Goal: Task Accomplishment & Management: Manage account settings

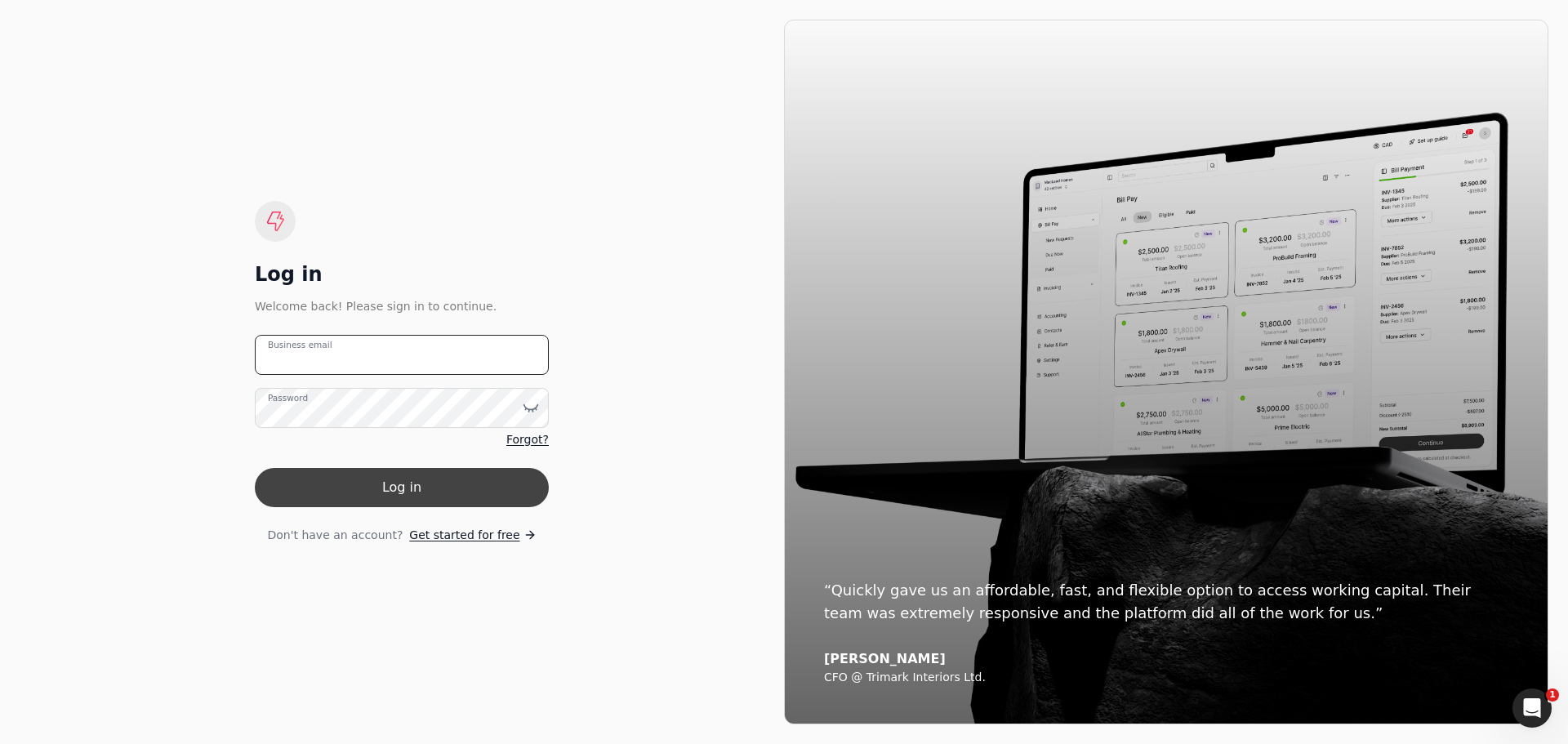
type email "[PERSON_NAME][EMAIL_ADDRESS][DOMAIN_NAME]"
click at [404, 489] on button "Log in" at bounding box center [402, 487] width 294 height 39
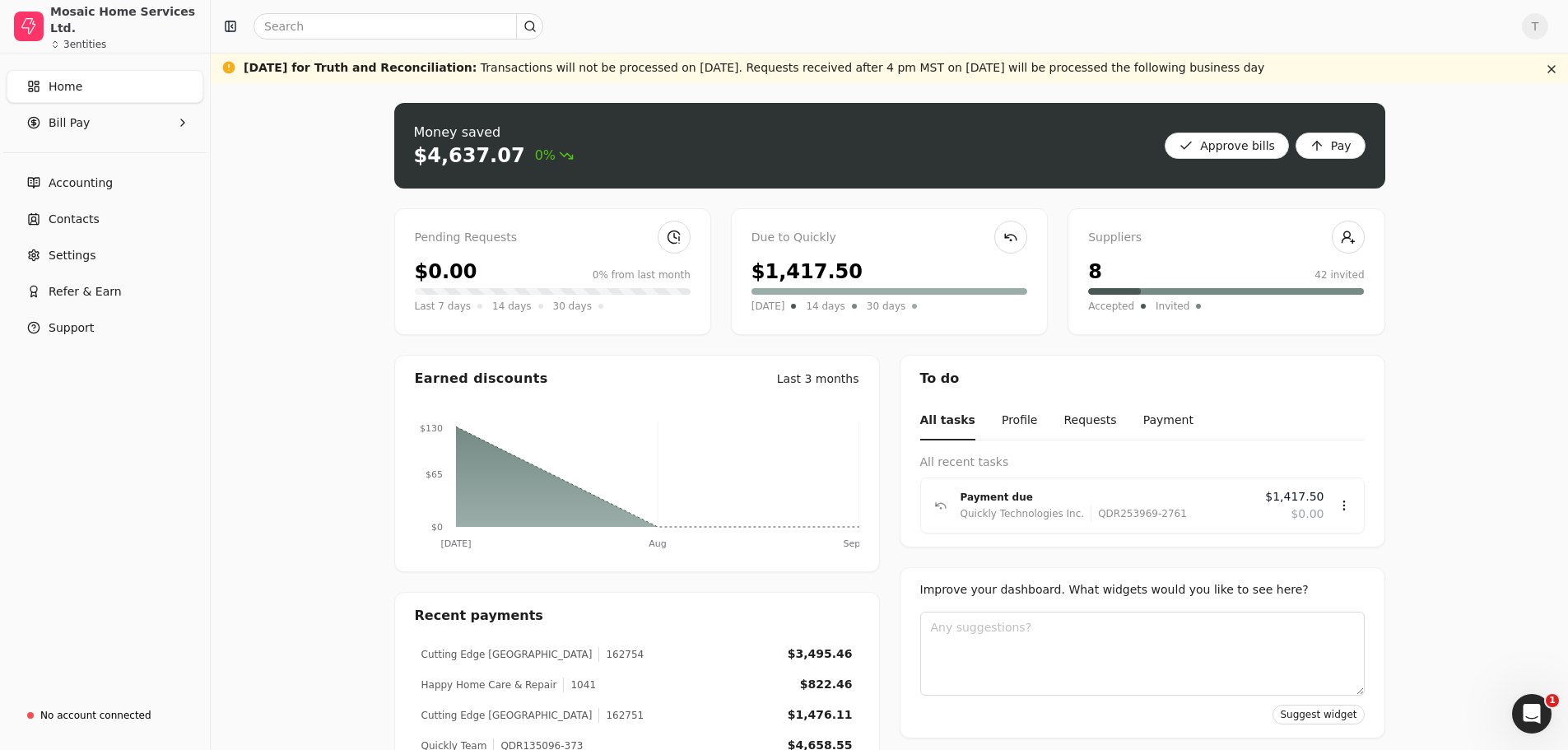
click at [919, 274] on div "$1,417.50" at bounding box center [890, 271] width 276 height 30
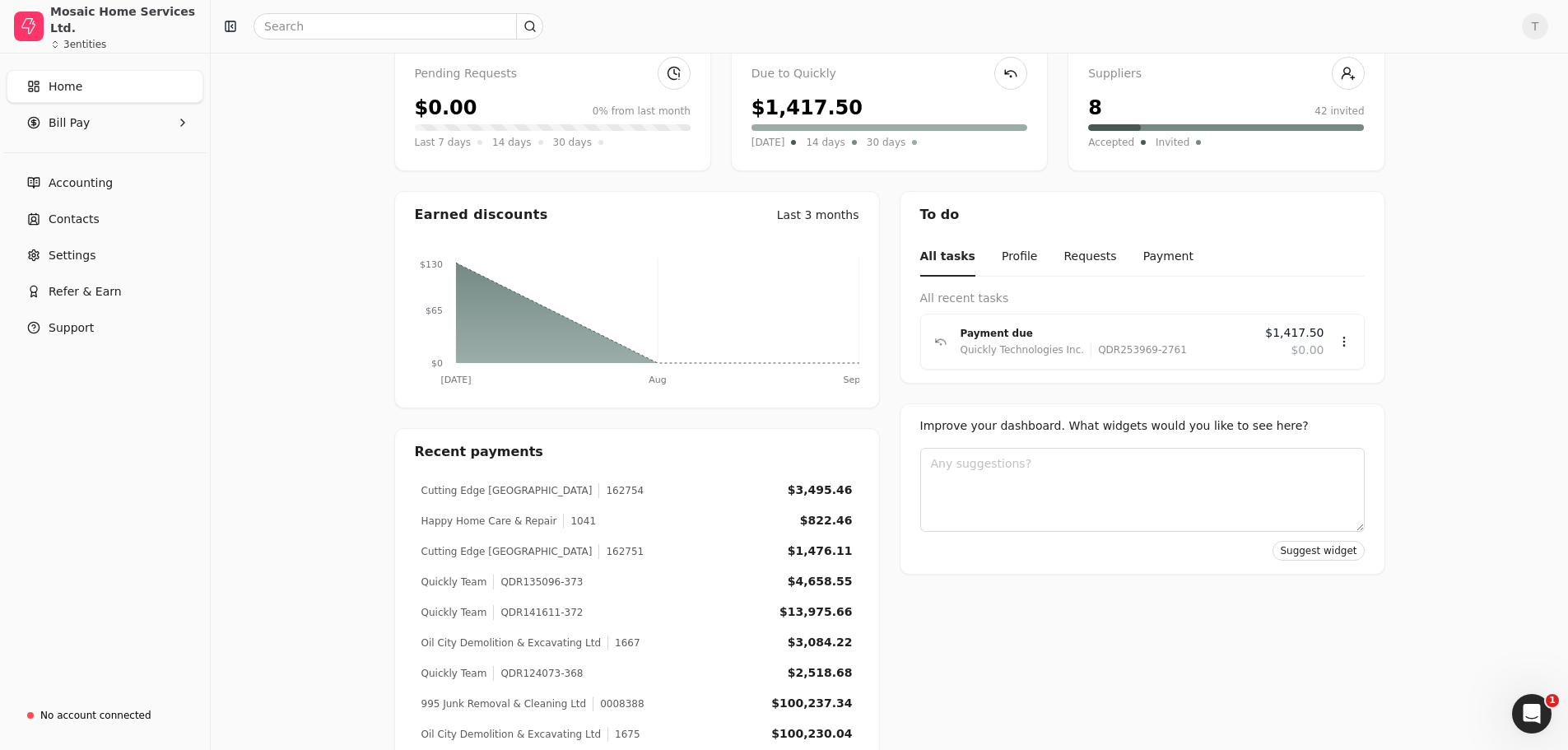
scroll to position [165, 0]
click at [1105, 336] on div "Payment due" at bounding box center [1107, 331] width 293 height 16
click at [1348, 341] on icon at bounding box center [1345, 341] width 14 height 14
click at [1342, 342] on icon at bounding box center [1345, 341] width 14 height 14
click at [1322, 386] on div "Review" at bounding box center [1312, 389] width 99 height 27
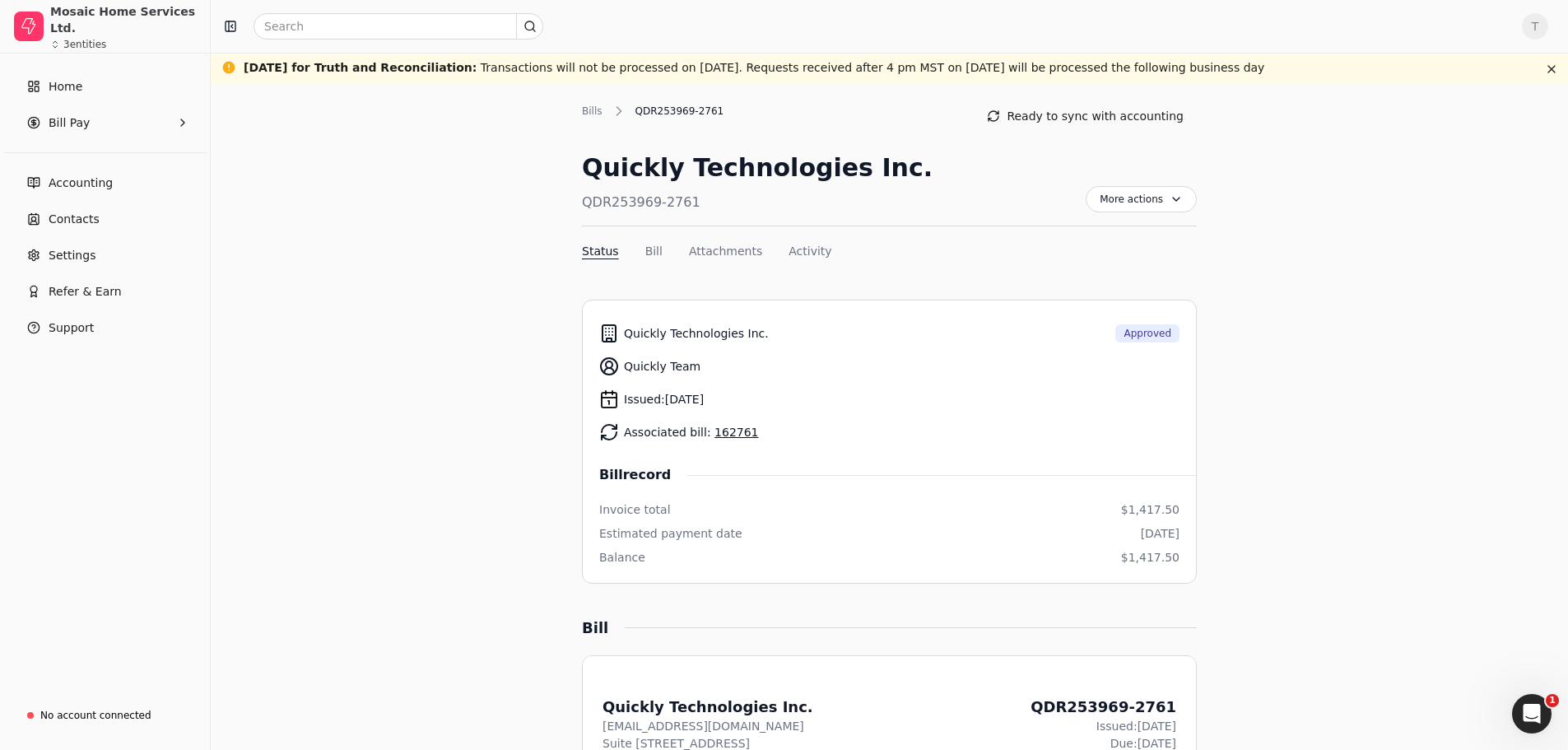
click at [724, 432] on link "162761" at bounding box center [737, 432] width 44 height 14
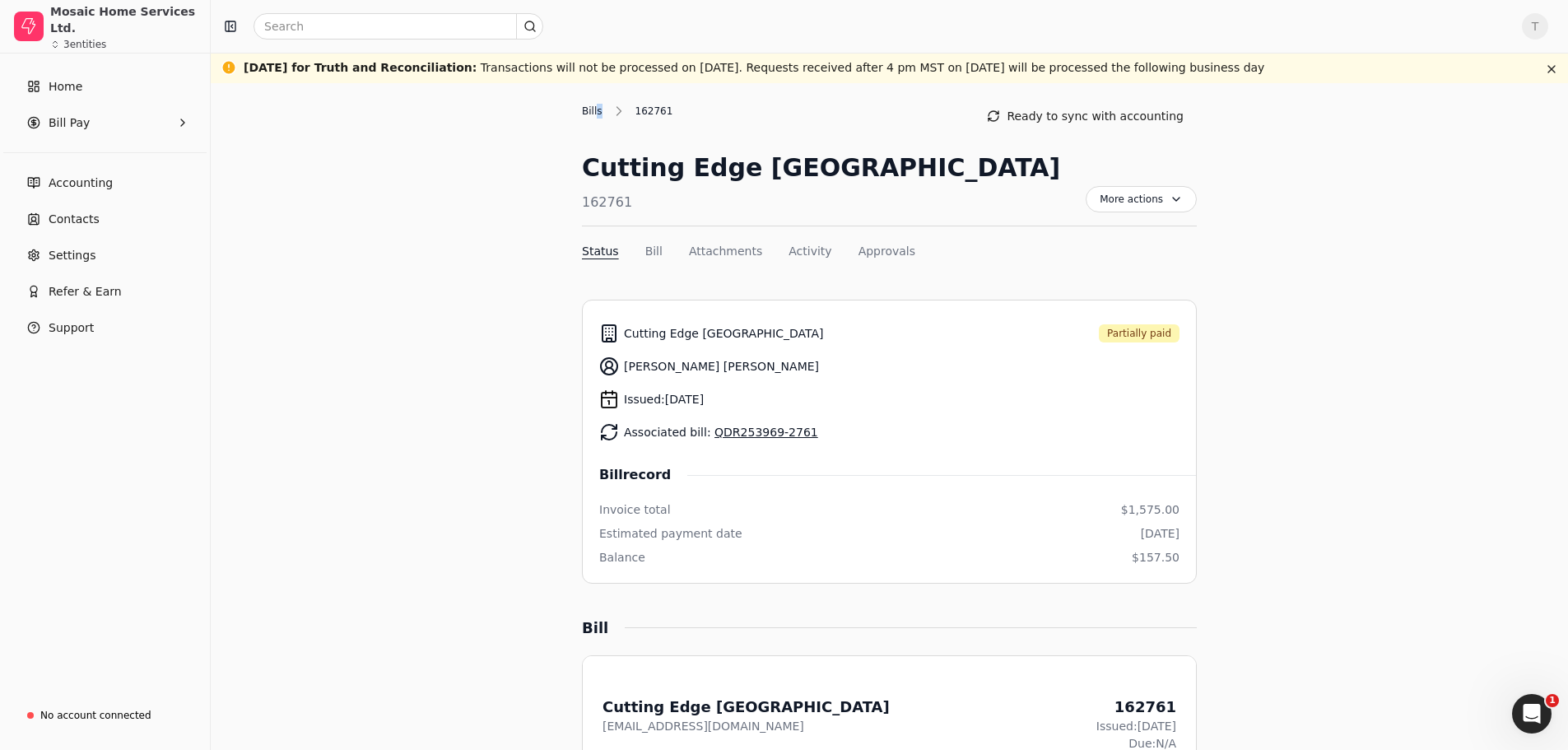
click at [598, 110] on div "Bills" at bounding box center [596, 112] width 29 height 15
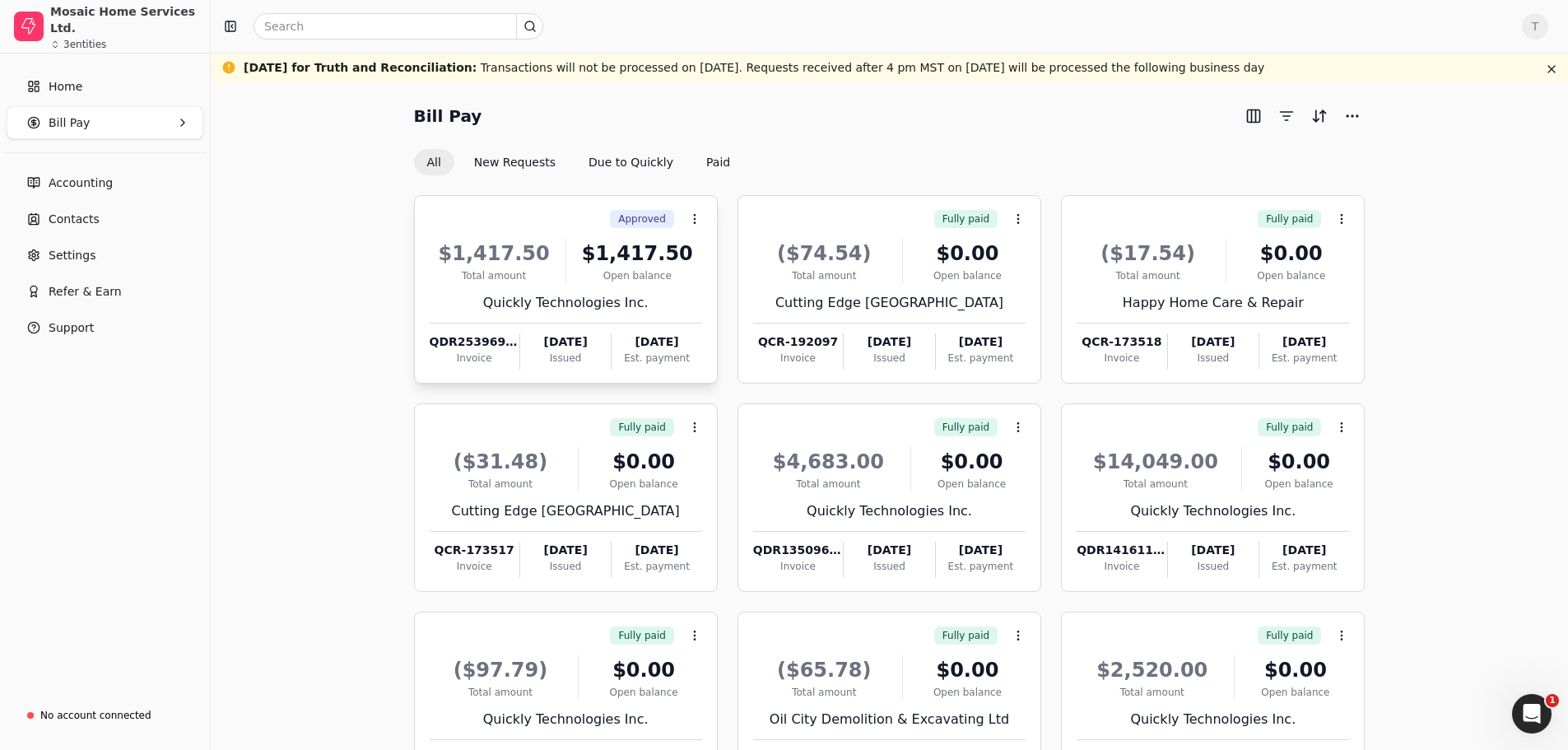
click at [578, 306] on div "Quickly Technologies Inc." at bounding box center [566, 302] width 272 height 19
click at [748, 257] on li "Open" at bounding box center [773, 260] width 202 height 30
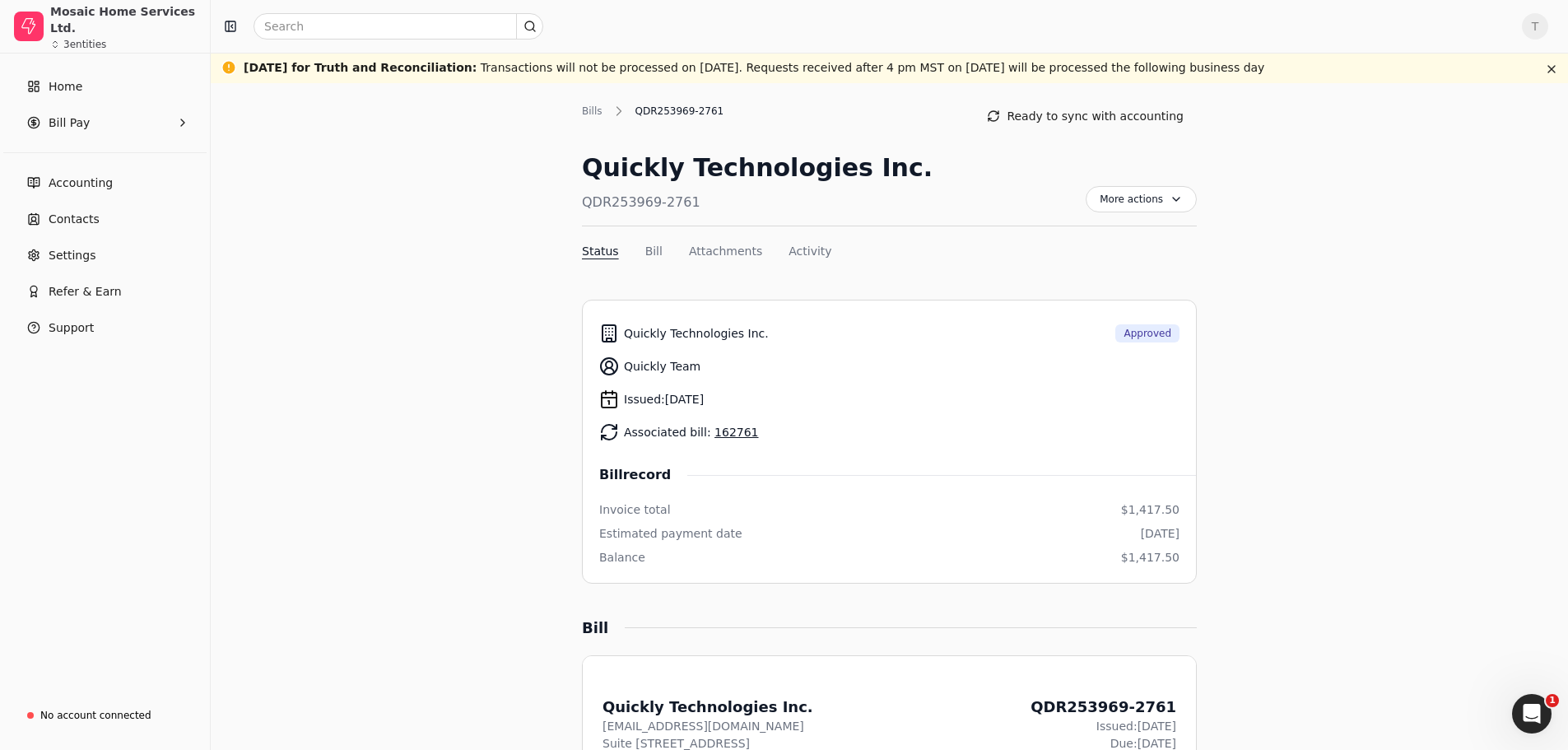
click at [646, 251] on button "Bill" at bounding box center [654, 251] width 17 height 17
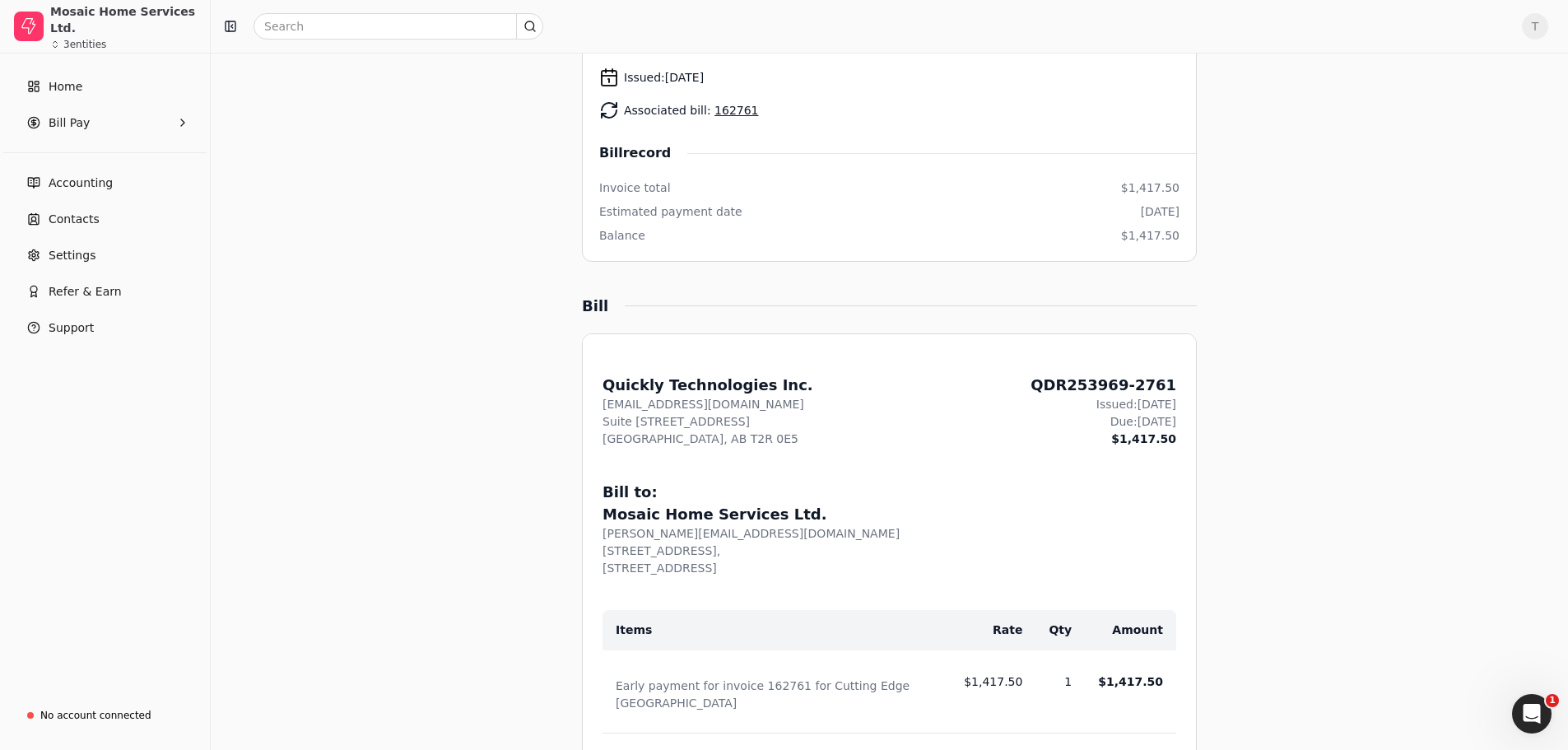
scroll to position [255, 0]
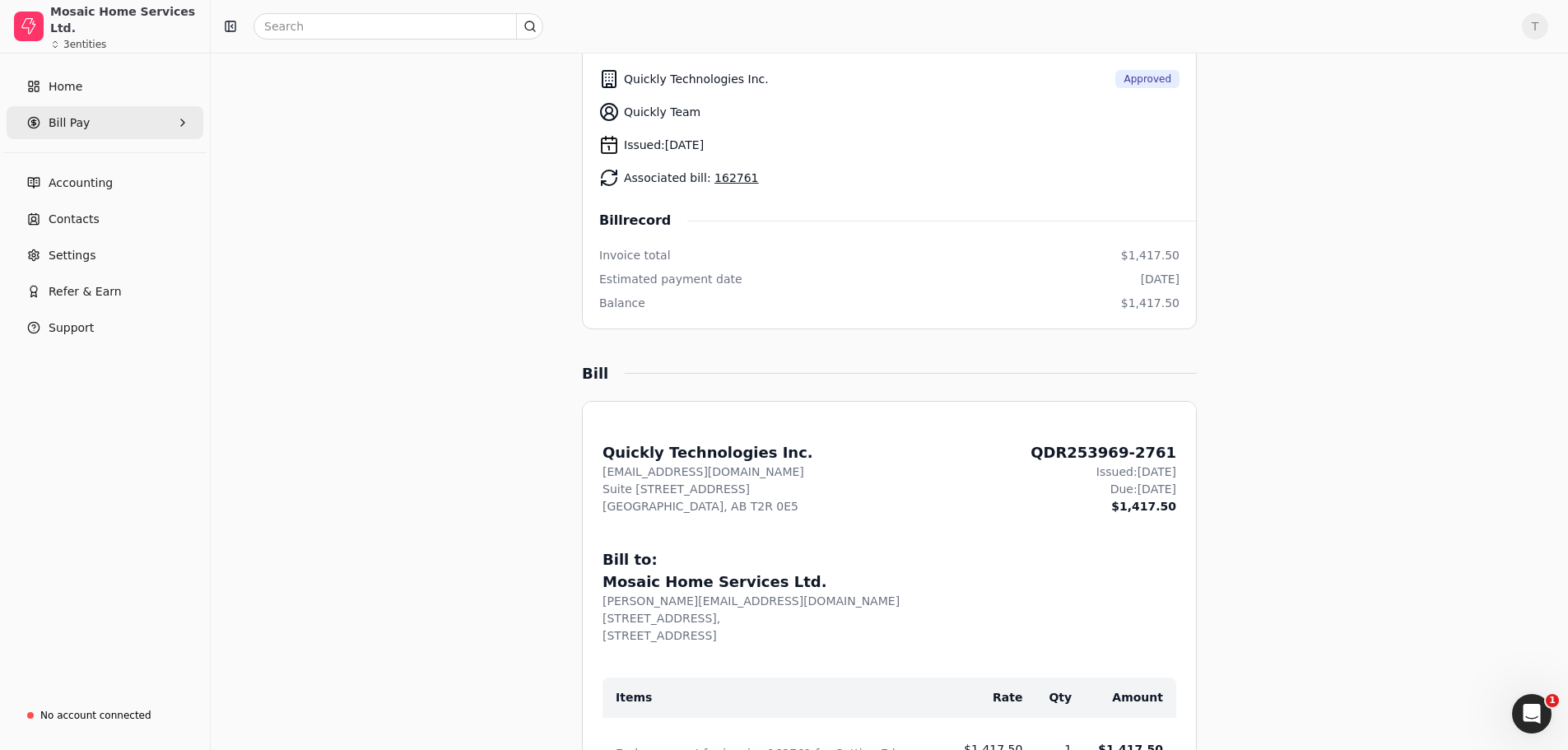
click at [180, 123] on icon "button" at bounding box center [183, 123] width 14 height 14
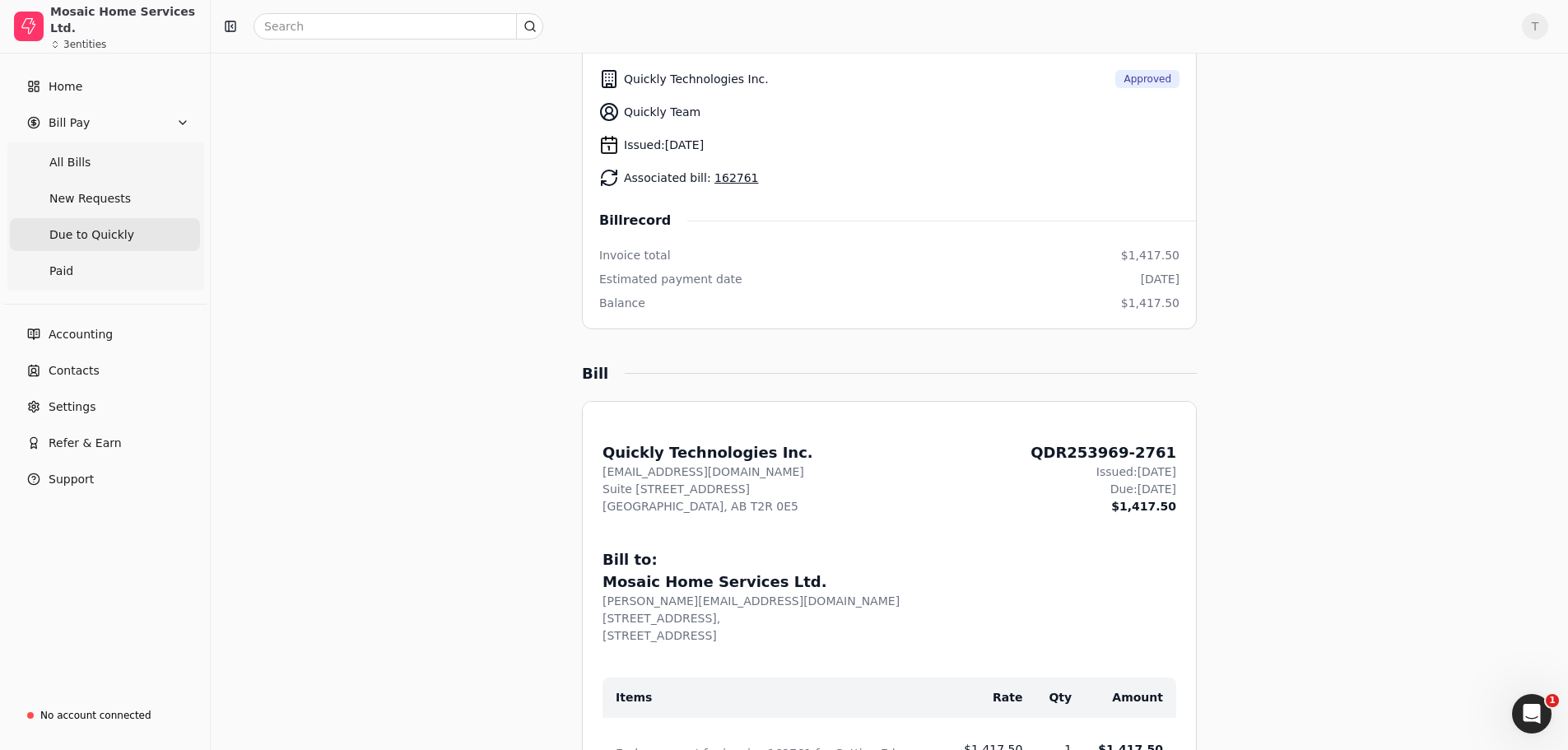
click at [113, 232] on span "Due to Quickly" at bounding box center [91, 235] width 85 height 17
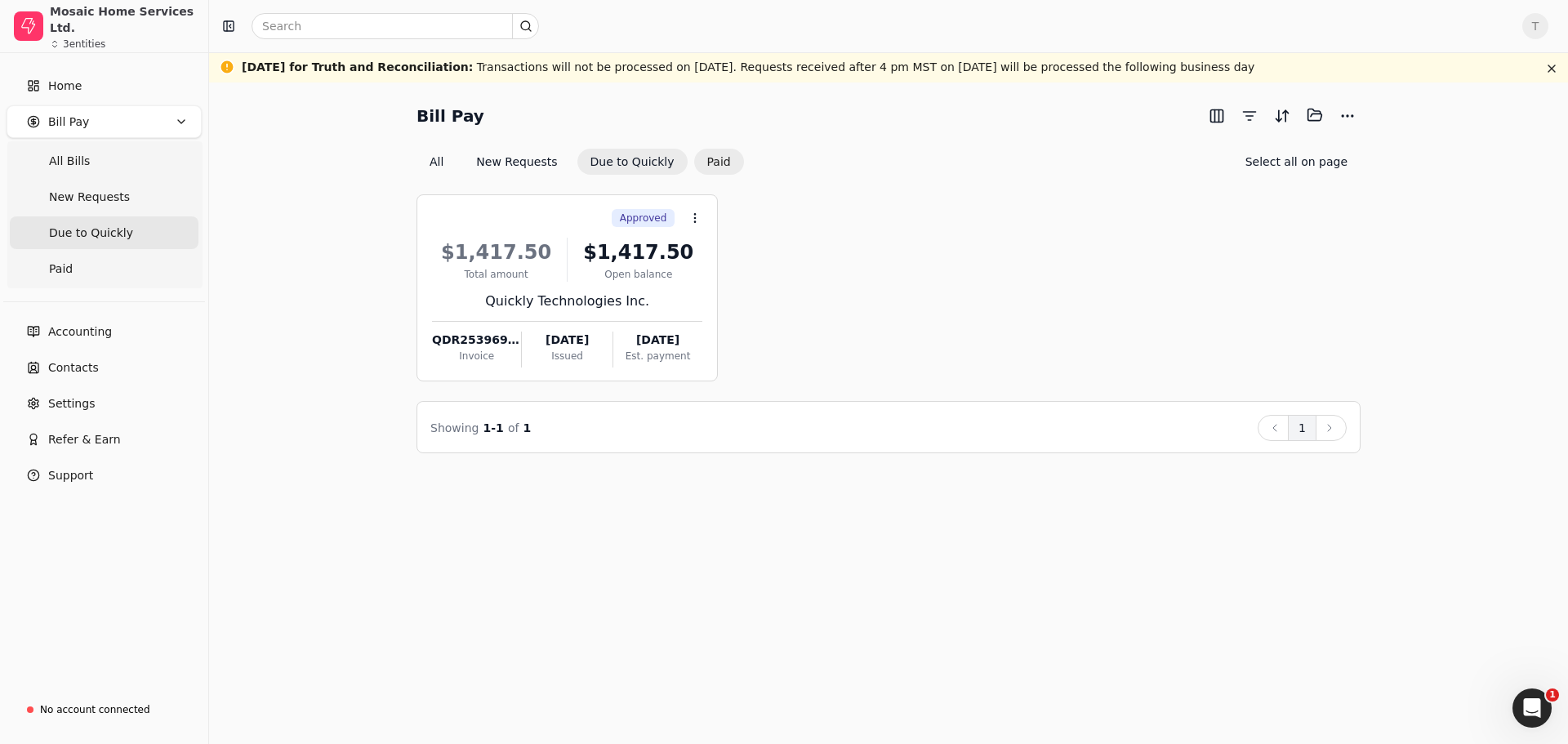
click at [696, 168] on button "Paid" at bounding box center [718, 161] width 49 height 26
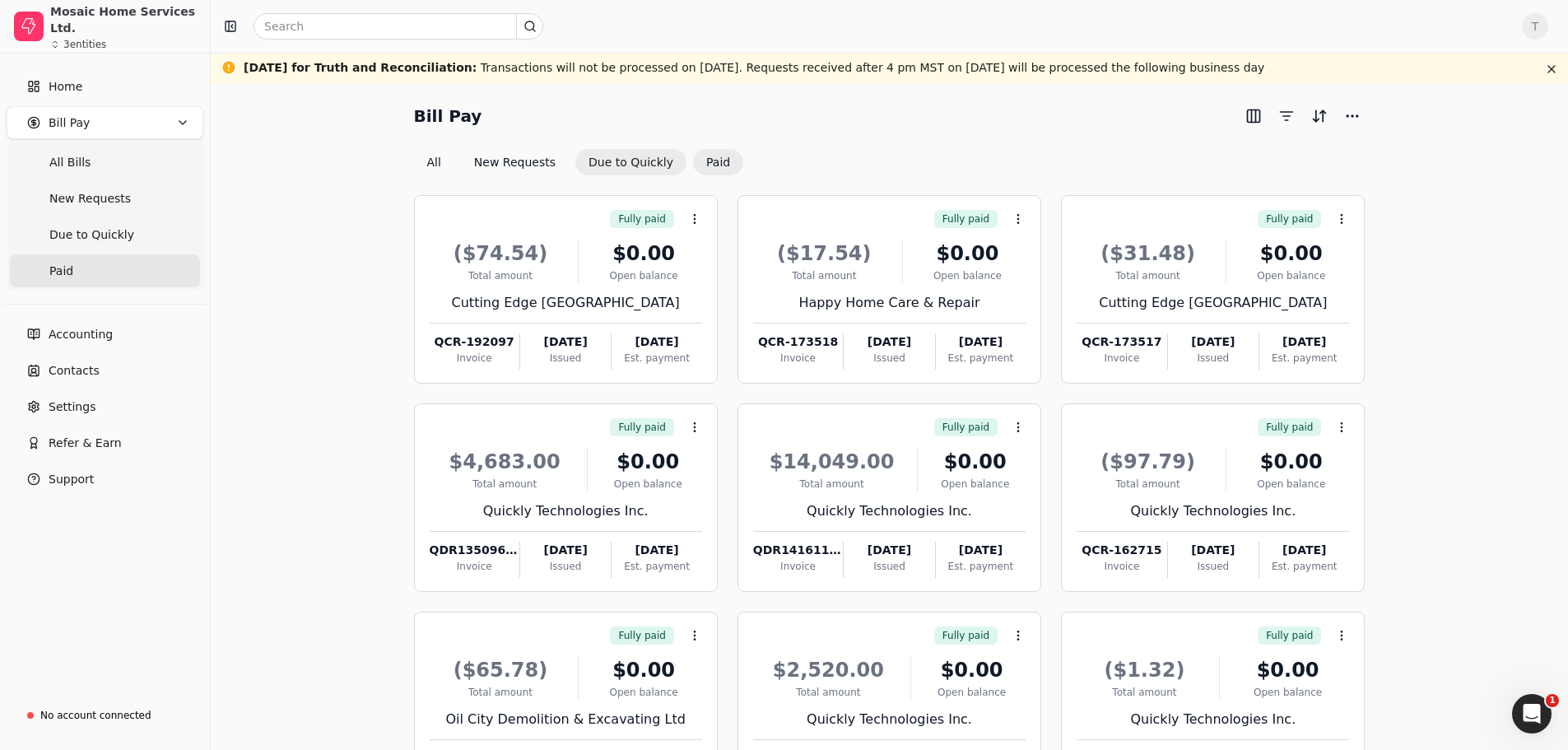
click at [595, 153] on button "Due to Quickly" at bounding box center [630, 161] width 111 height 26
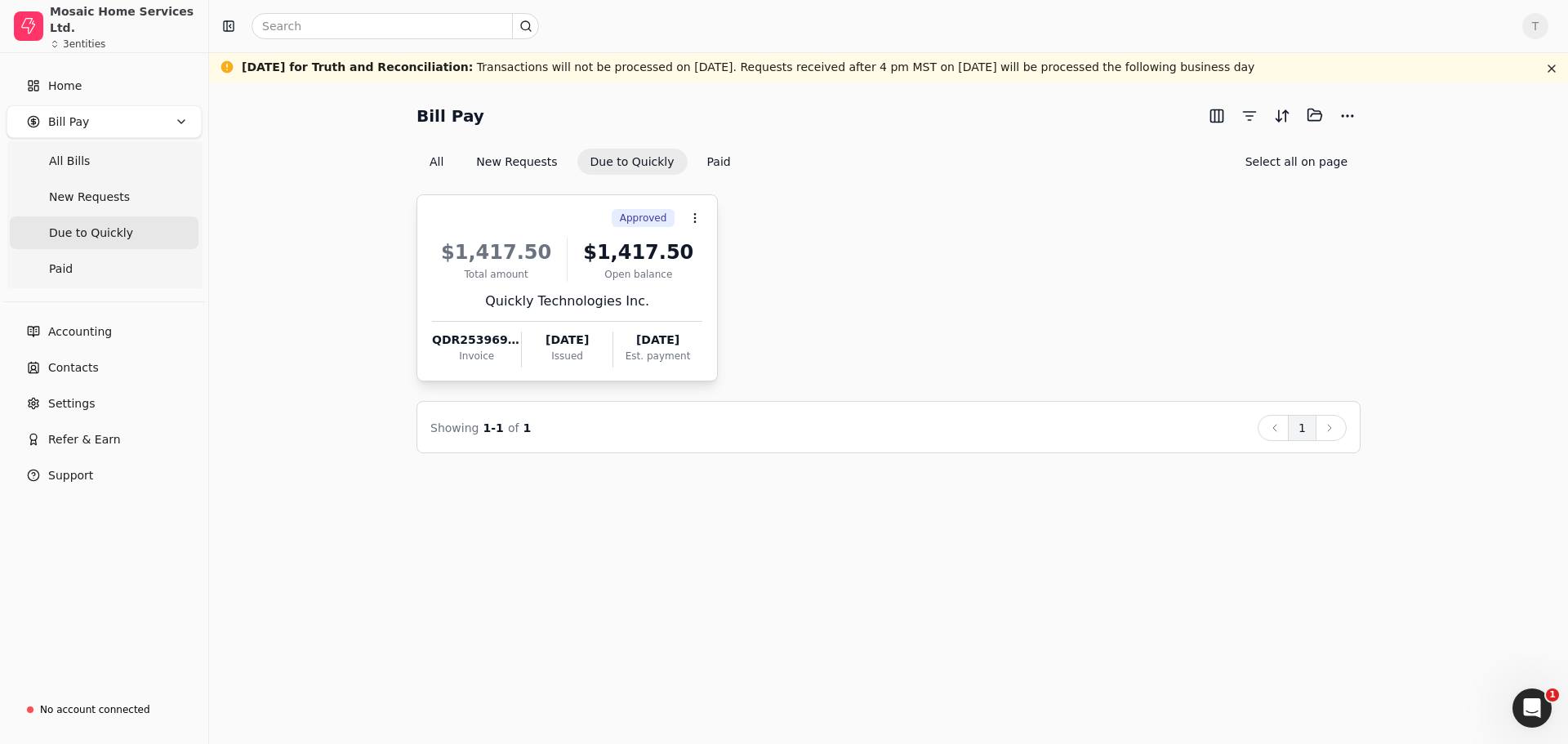
click at [549, 254] on div "$1,417.50" at bounding box center [496, 252] width 128 height 29
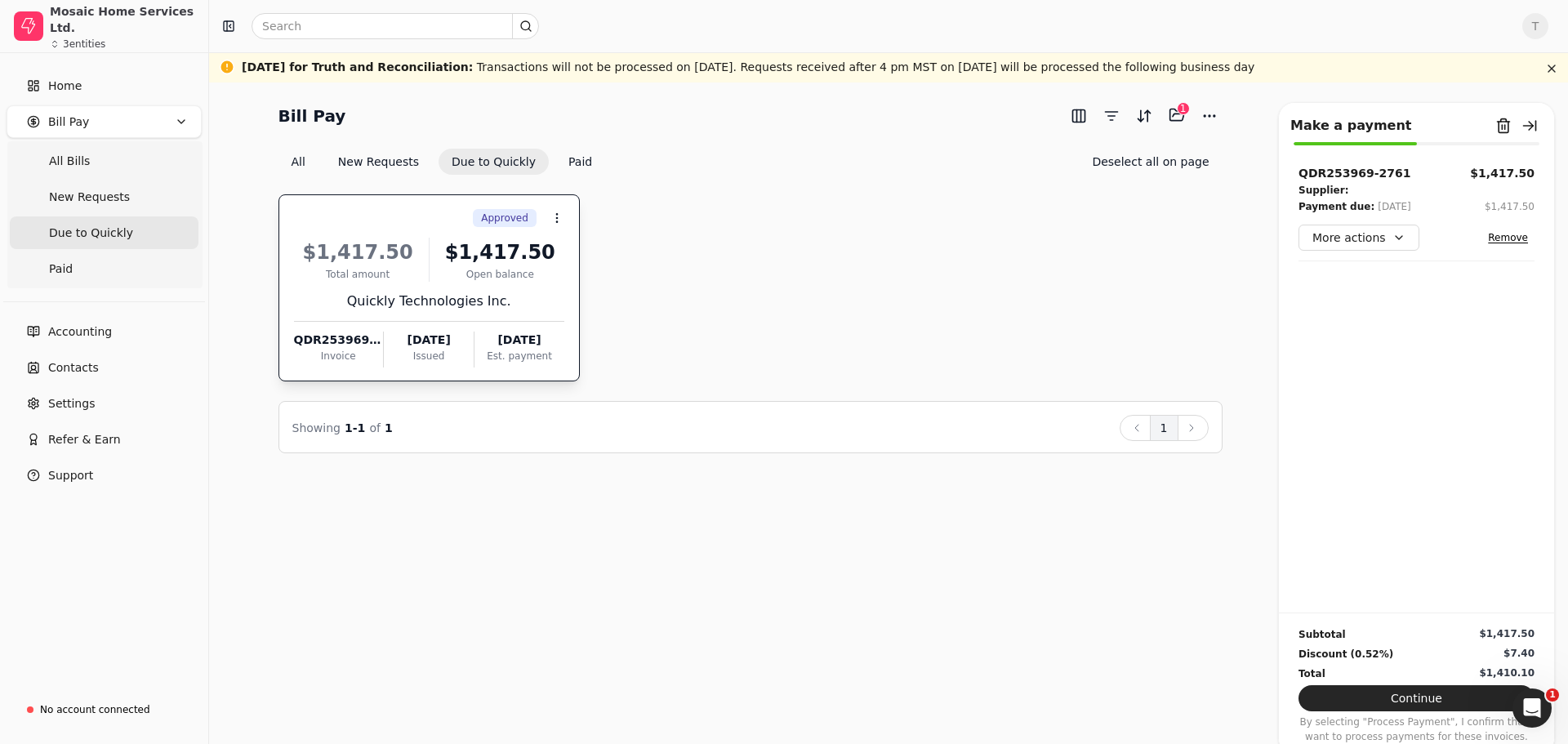
click at [457, 304] on div "Quickly Technologies Inc." at bounding box center [429, 300] width 270 height 19
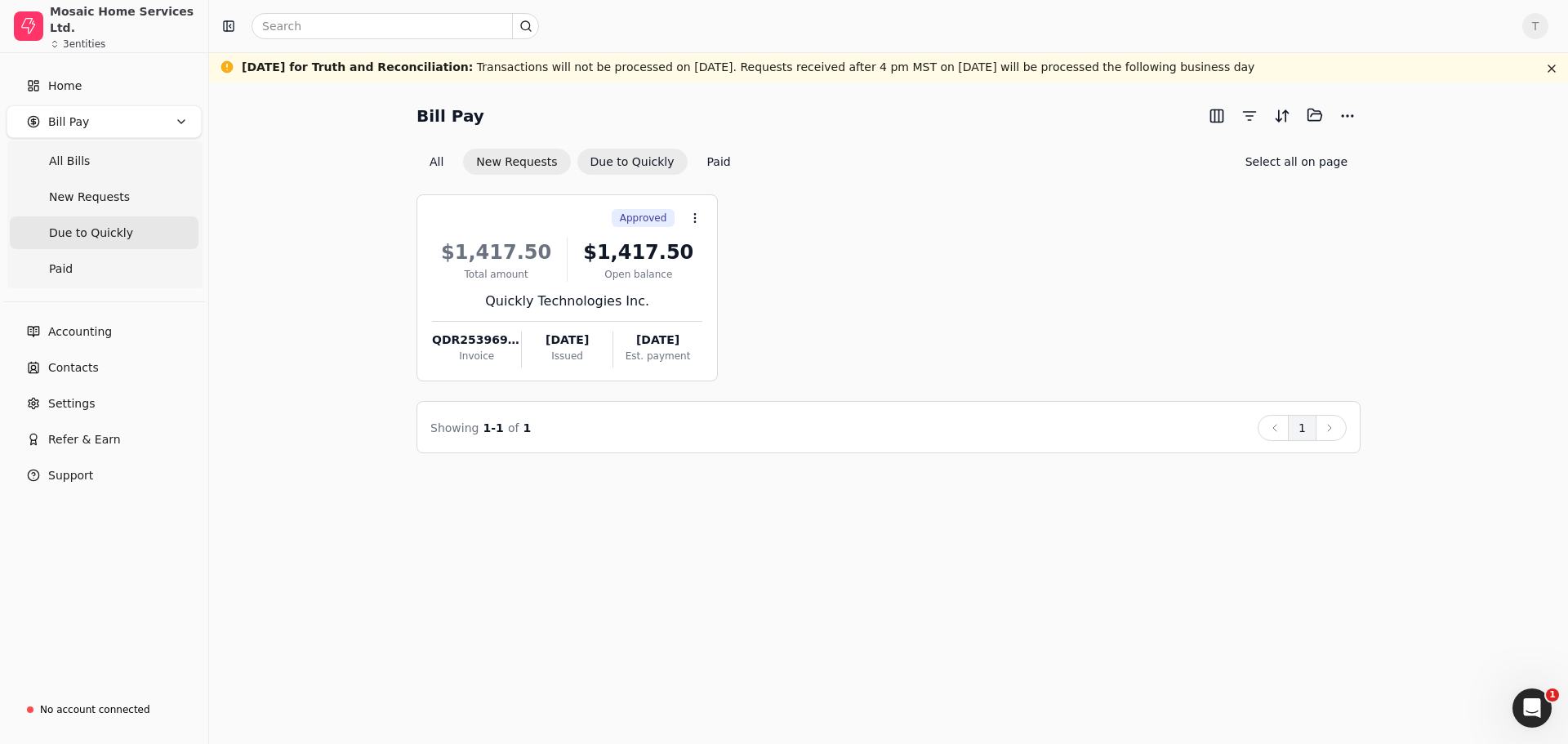
click at [495, 157] on button "New Requests" at bounding box center [517, 161] width 107 height 26
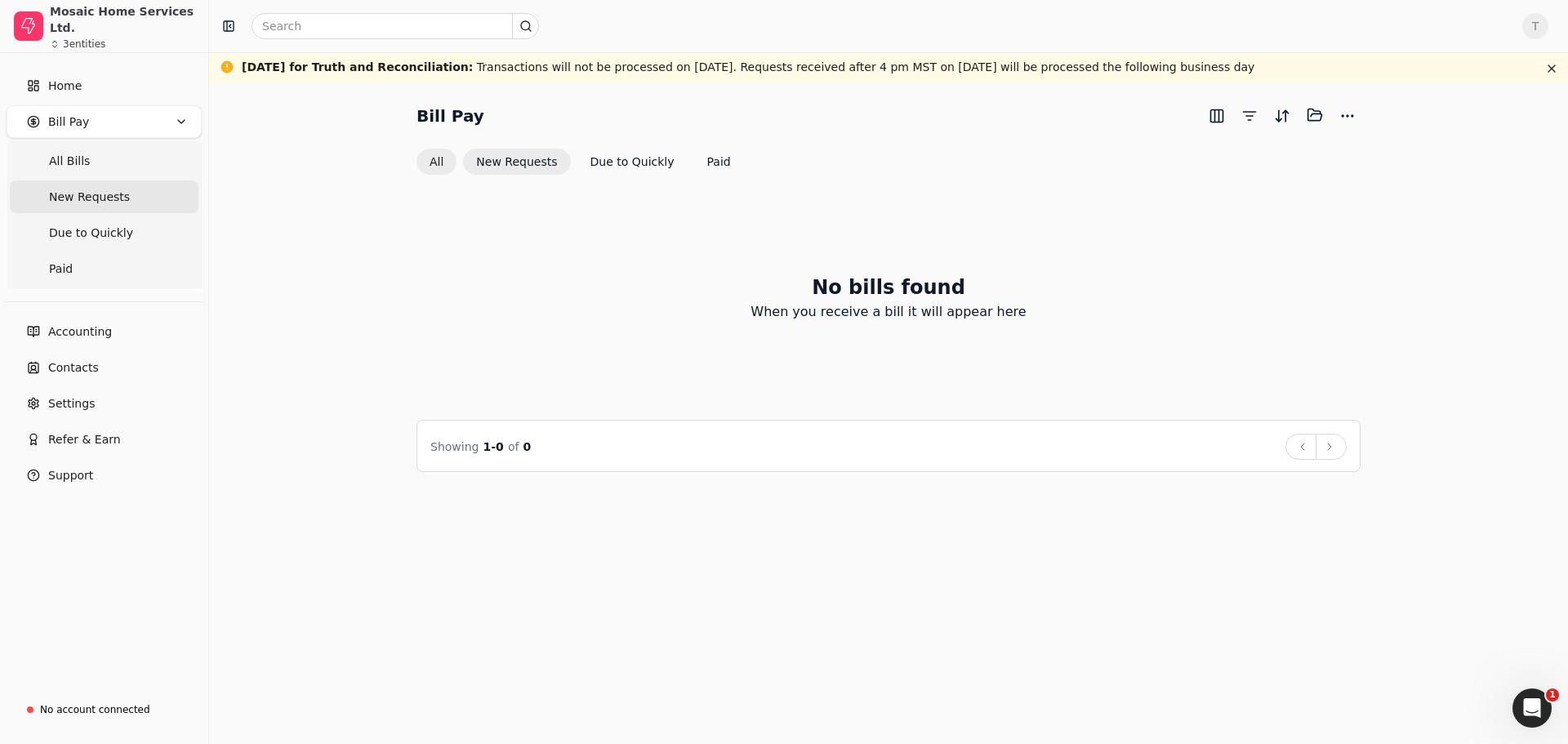
click at [435, 163] on button "All" at bounding box center [436, 161] width 40 height 26
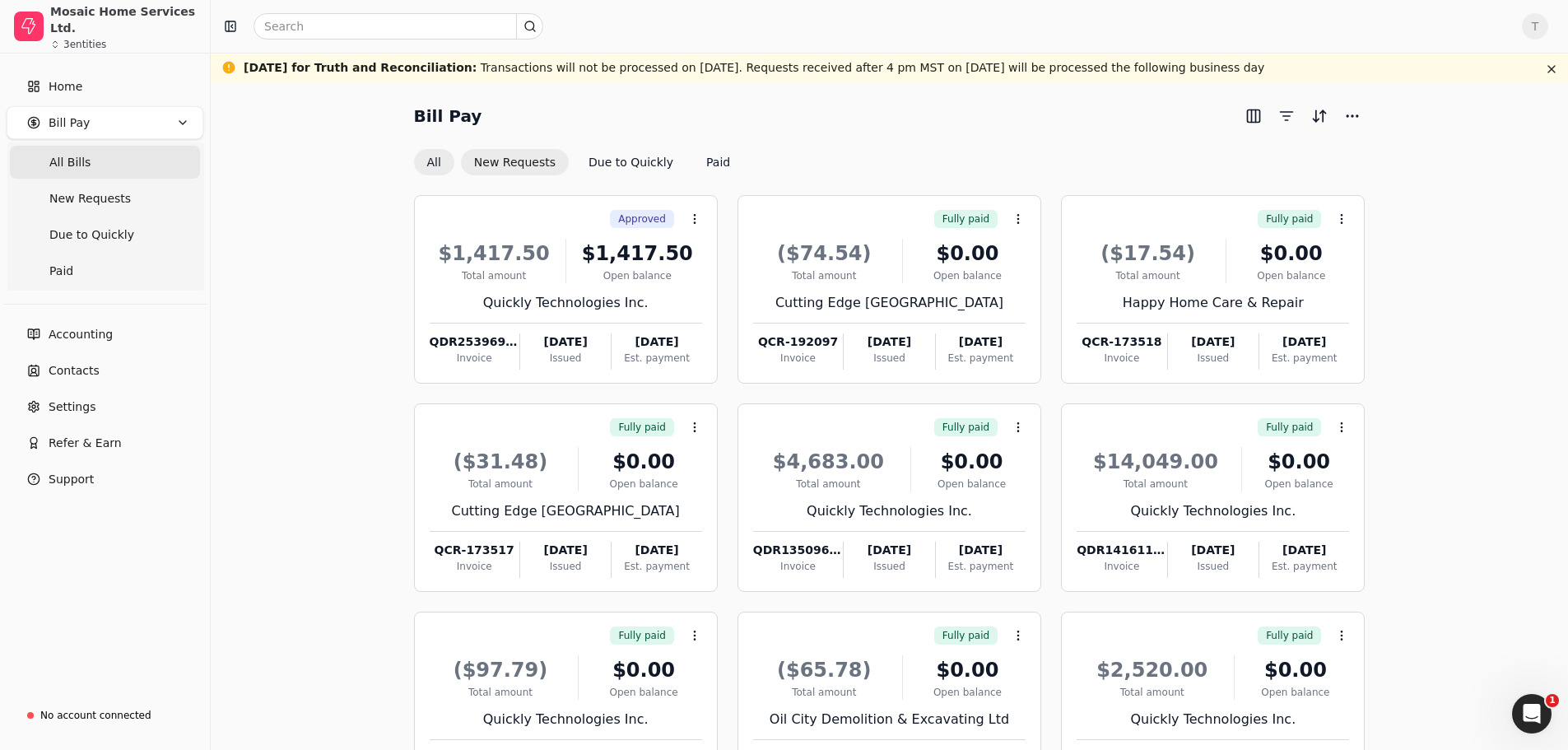
click at [532, 167] on button "New Requests" at bounding box center [515, 161] width 108 height 26
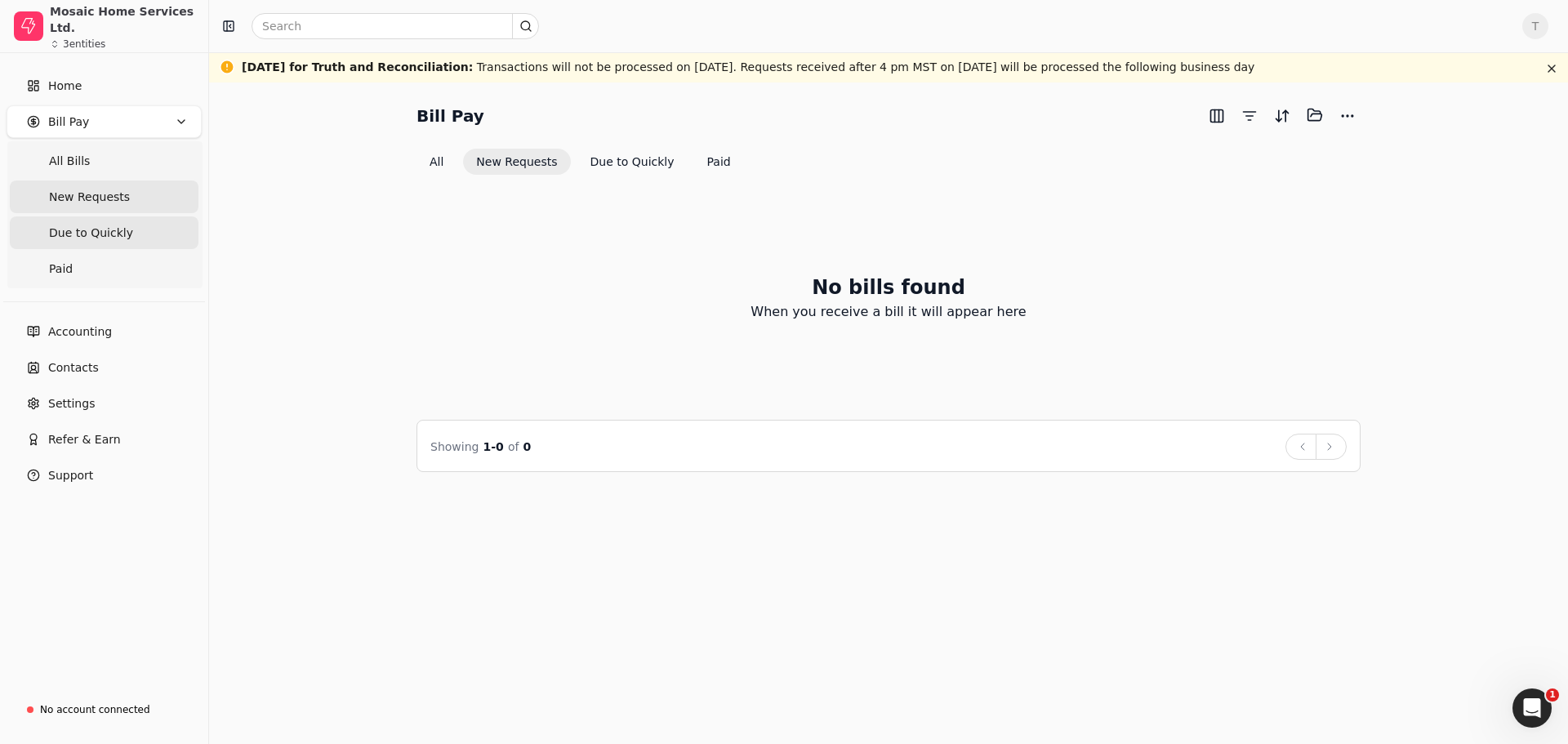
click at [127, 233] on Quickly "Due to Quickly" at bounding box center [104, 232] width 189 height 33
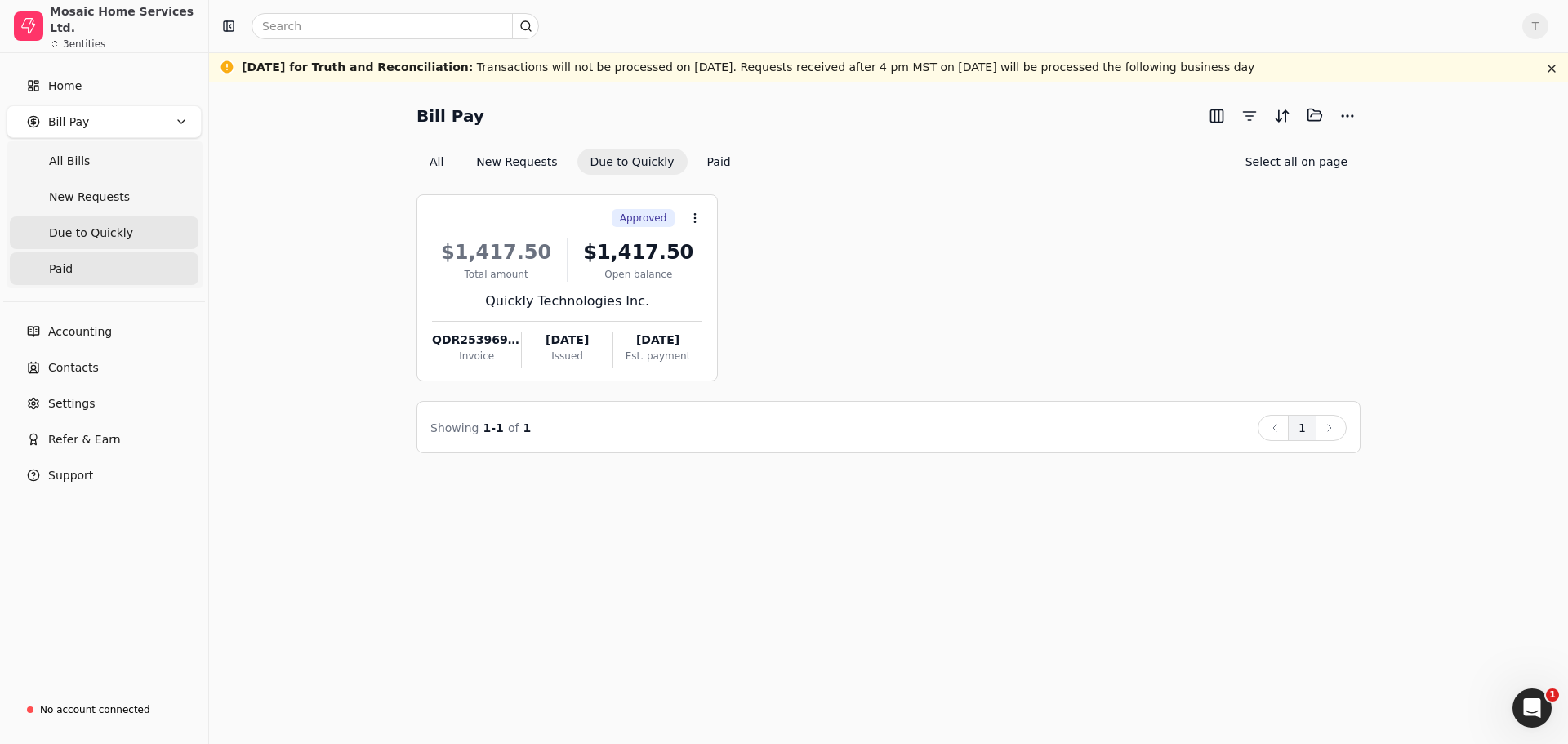
click at [85, 274] on link "Paid" at bounding box center [104, 268] width 189 height 33
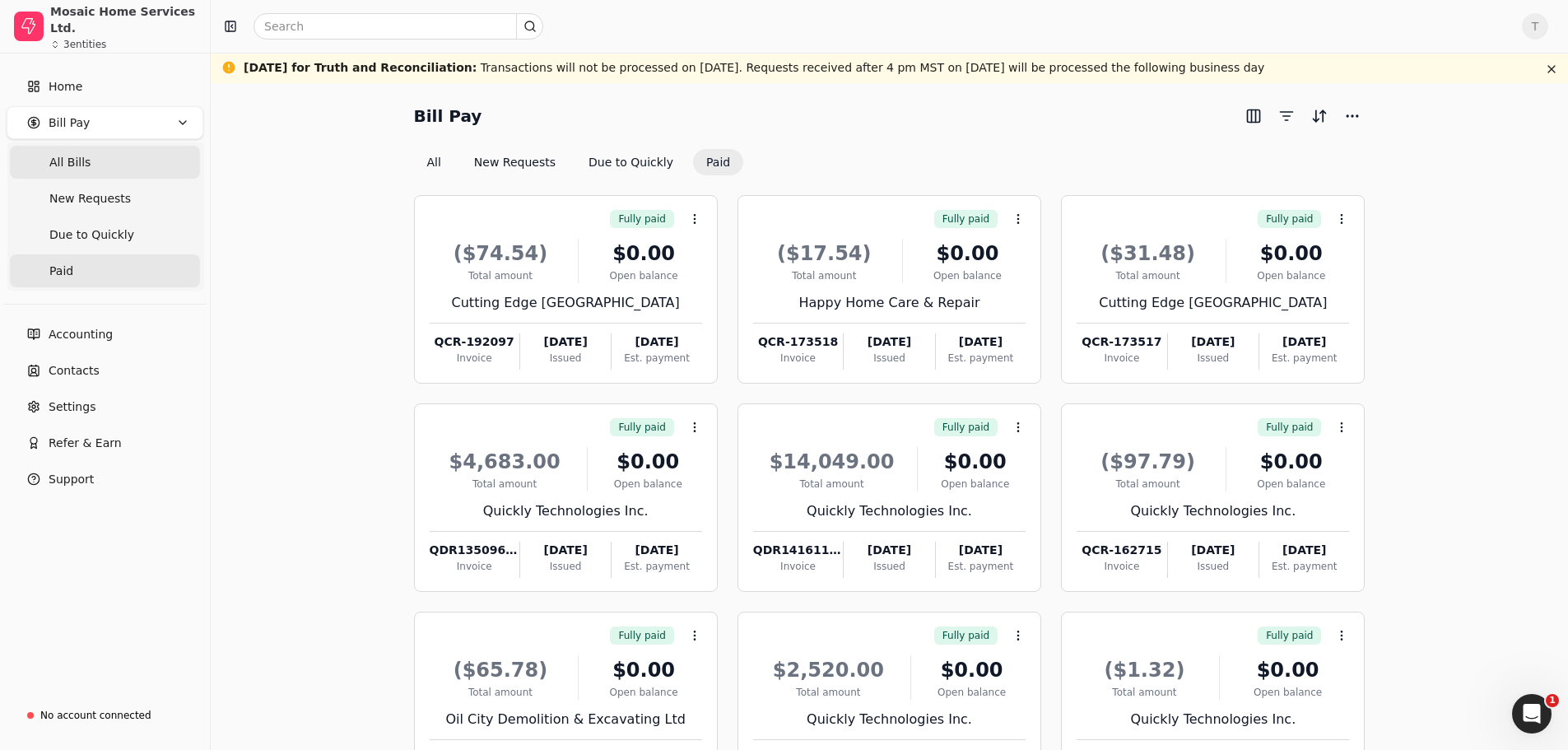
click at [69, 154] on span "All Bills" at bounding box center [69, 162] width 41 height 17
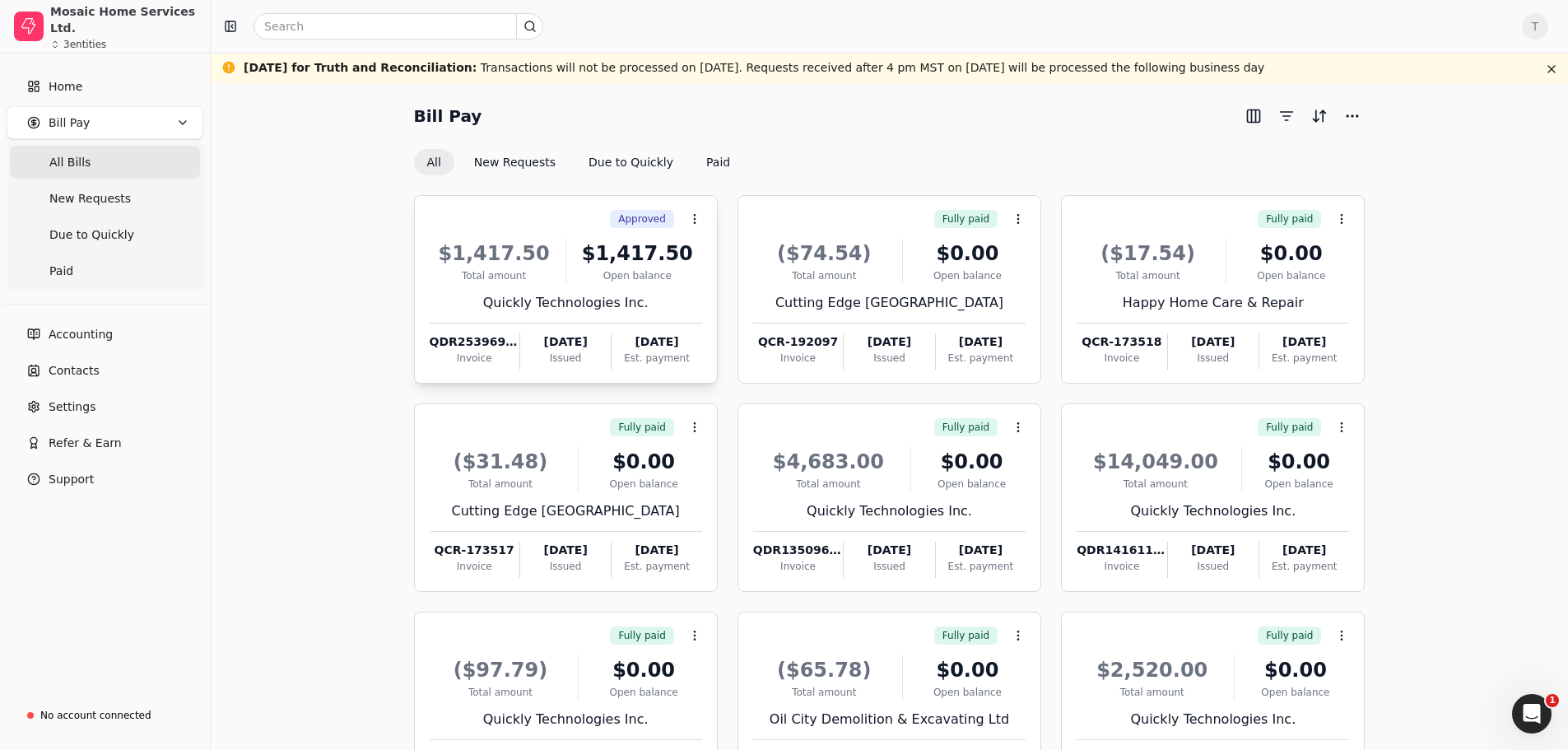
click at [620, 300] on div "Quickly Technologies Inc." at bounding box center [566, 302] width 272 height 19
click at [359, 208] on div "Bill Pay All New Requests Due to Quickly Paid Approved Context Menu Button $1,4…" at bounding box center [890, 488] width 1318 height 769
click at [1555, 74] on button "button" at bounding box center [1551, 68] width 19 height 19
